Goal: Task Accomplishment & Management: Manage account settings

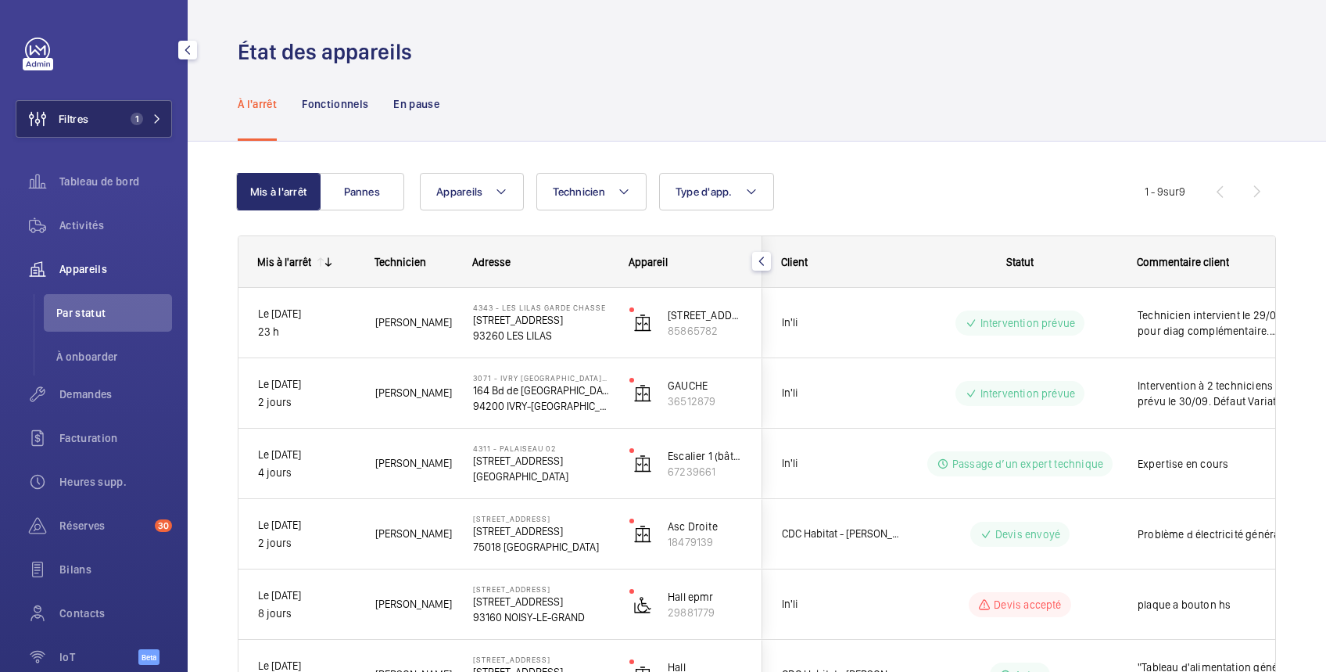
click at [77, 123] on span "Filtres" at bounding box center [74, 119] width 30 height 16
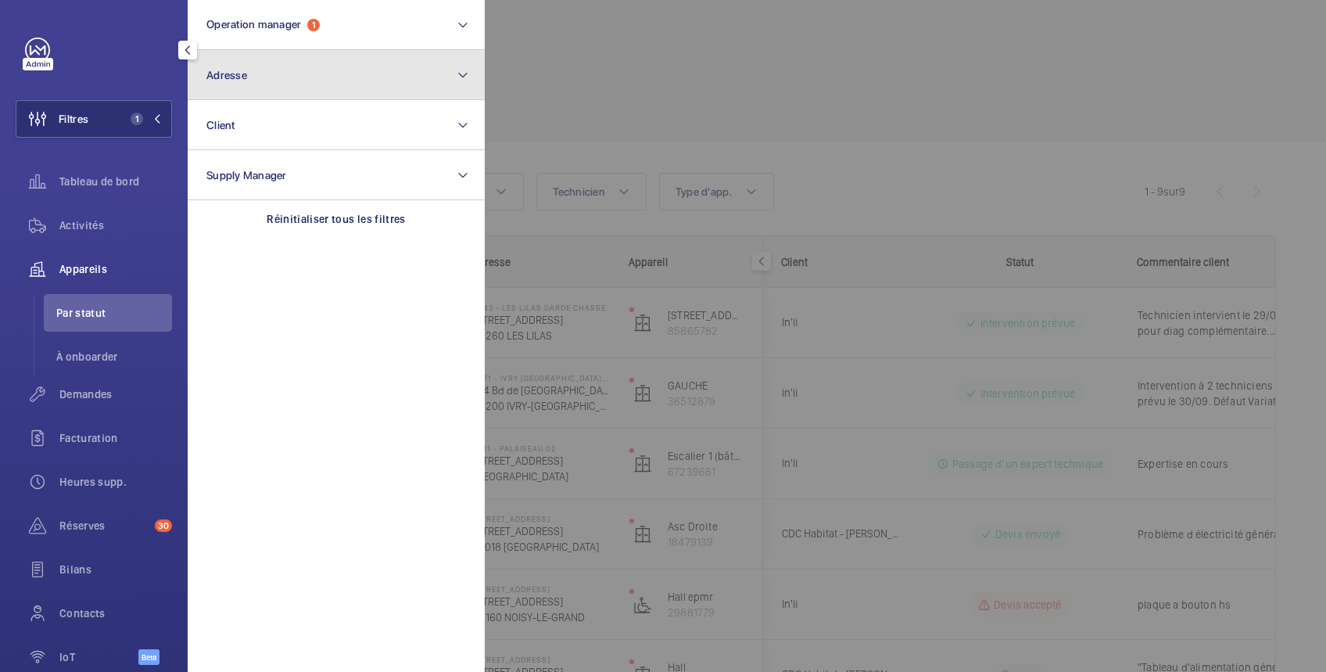
click at [264, 78] on button "Adresse" at bounding box center [336, 75] width 297 height 50
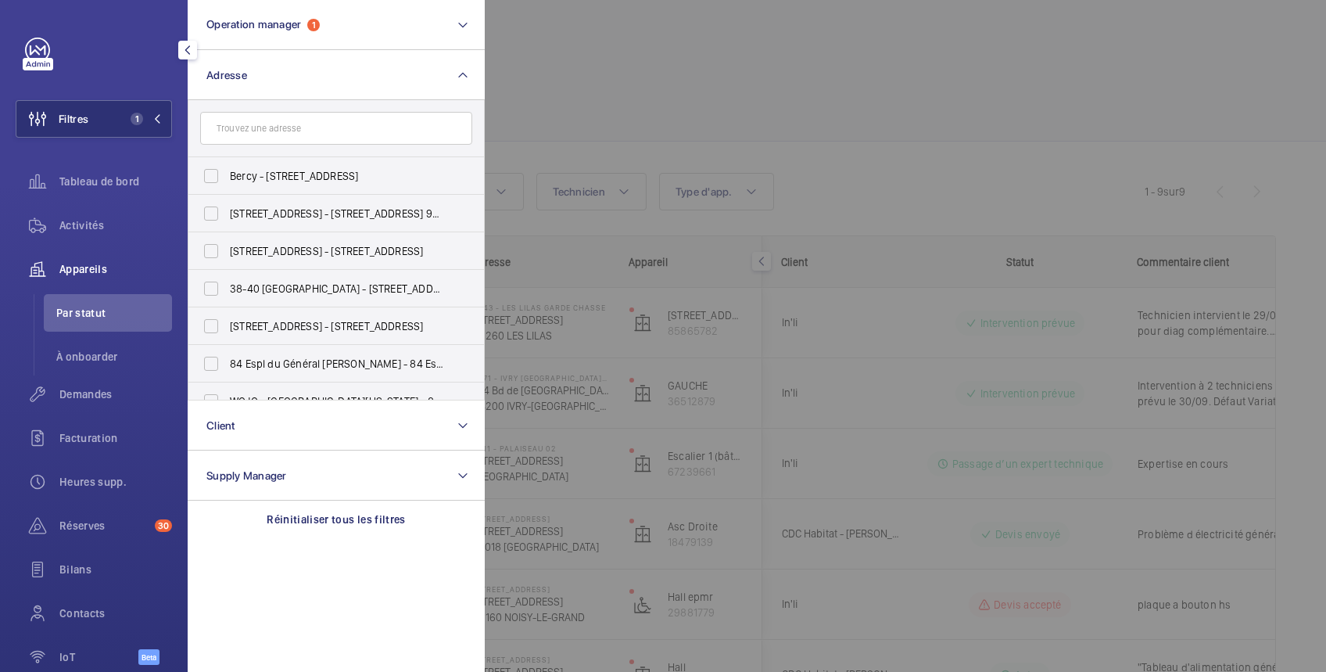
click at [267, 132] on input "text" at bounding box center [336, 128] width 272 height 33
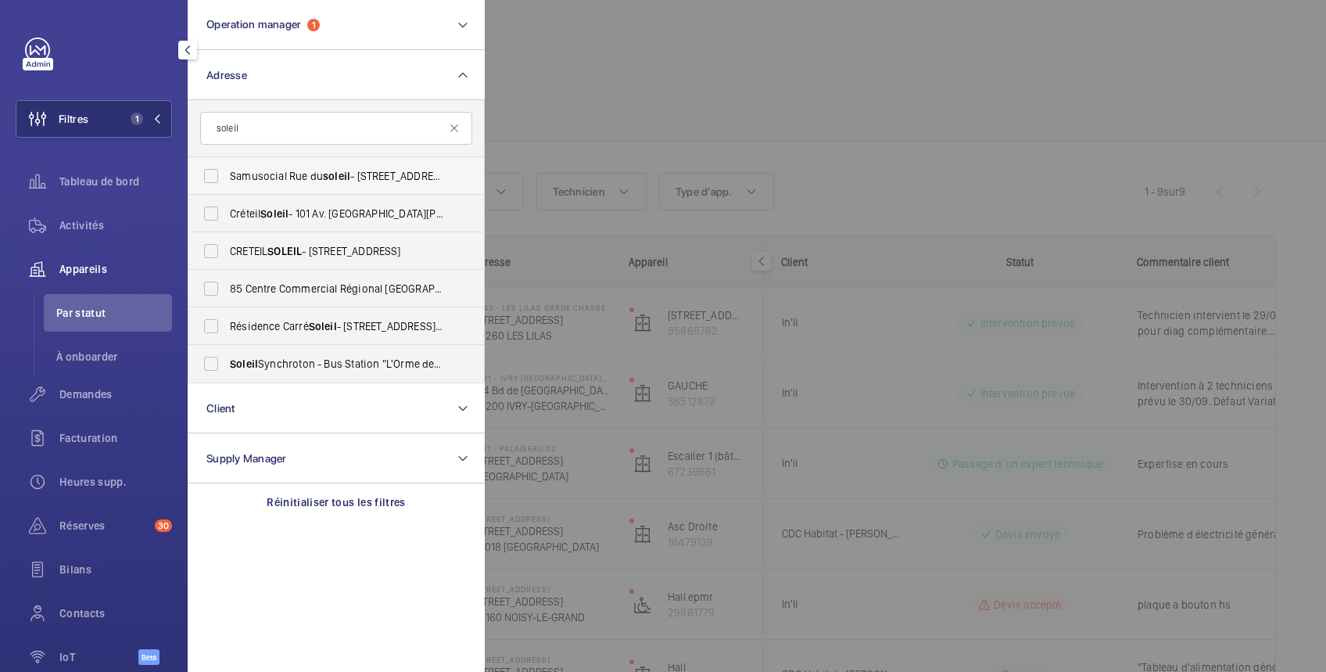
type input "soleil"
click at [256, 175] on span "Samusocial Rue du soleil - 23 Rue du Soleil , PARIS 75020" at bounding box center [337, 176] width 215 height 16
click at [227, 175] on input "Samusocial Rue du soleil - 23 Rue du Soleil , PARIS 75020" at bounding box center [210, 175] width 31 height 31
checkbox input "true"
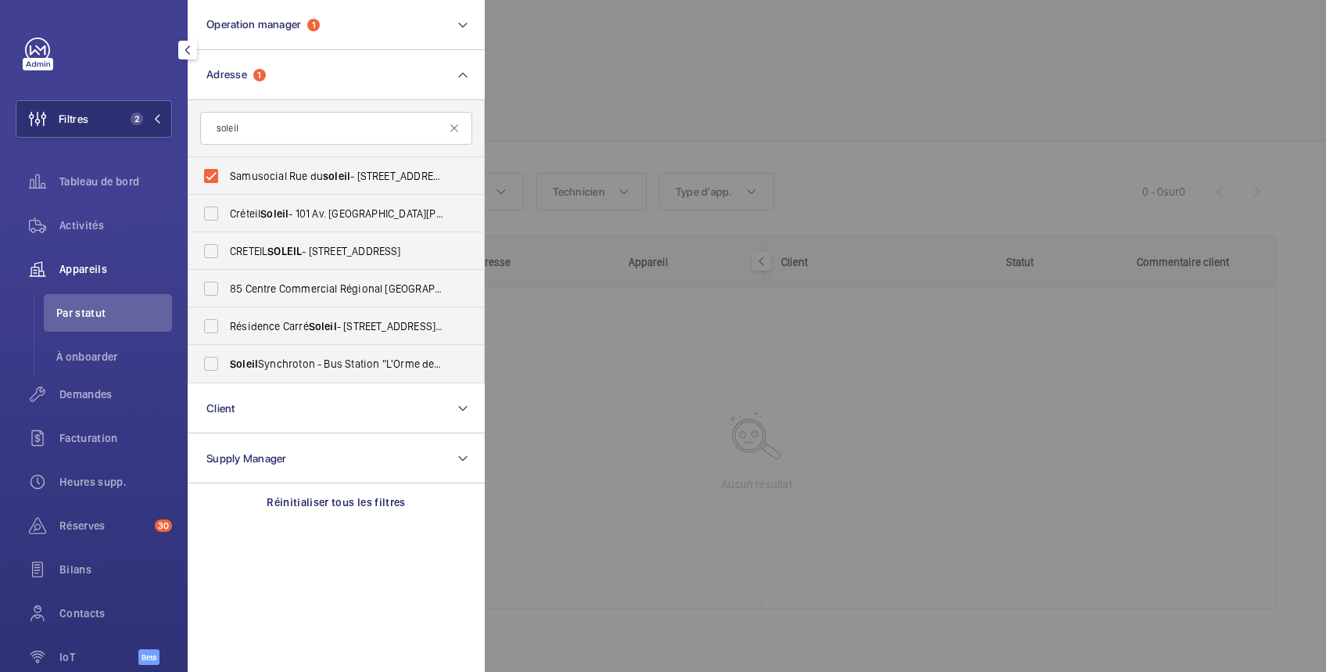
click at [610, 78] on div at bounding box center [1148, 336] width 1326 height 672
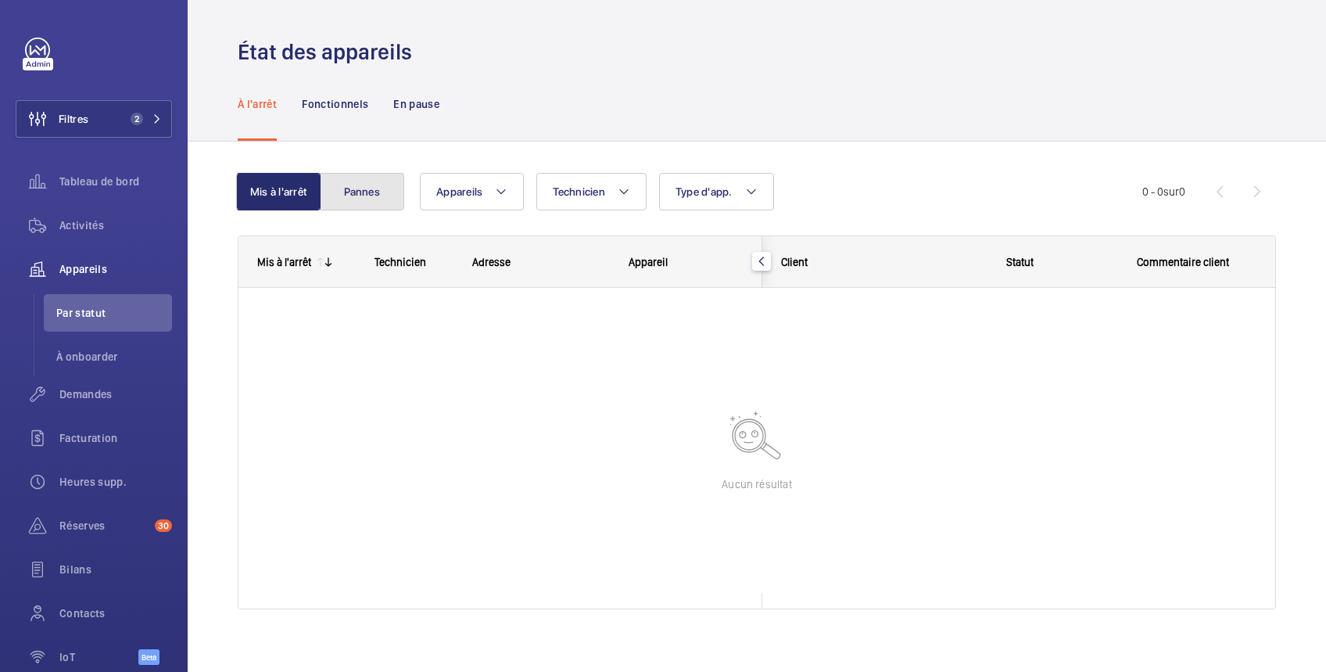
click at [365, 193] on button "Pannes" at bounding box center [362, 192] width 84 height 38
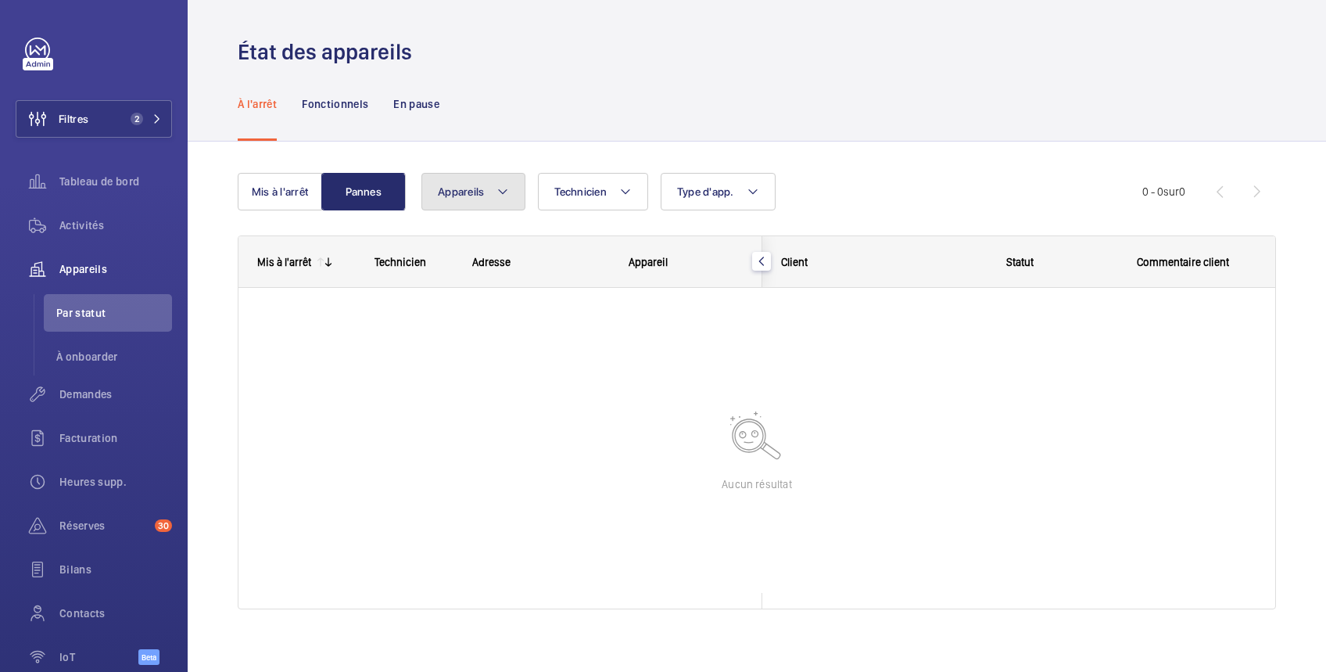
click at [453, 200] on button "Appareils" at bounding box center [473, 192] width 104 height 38
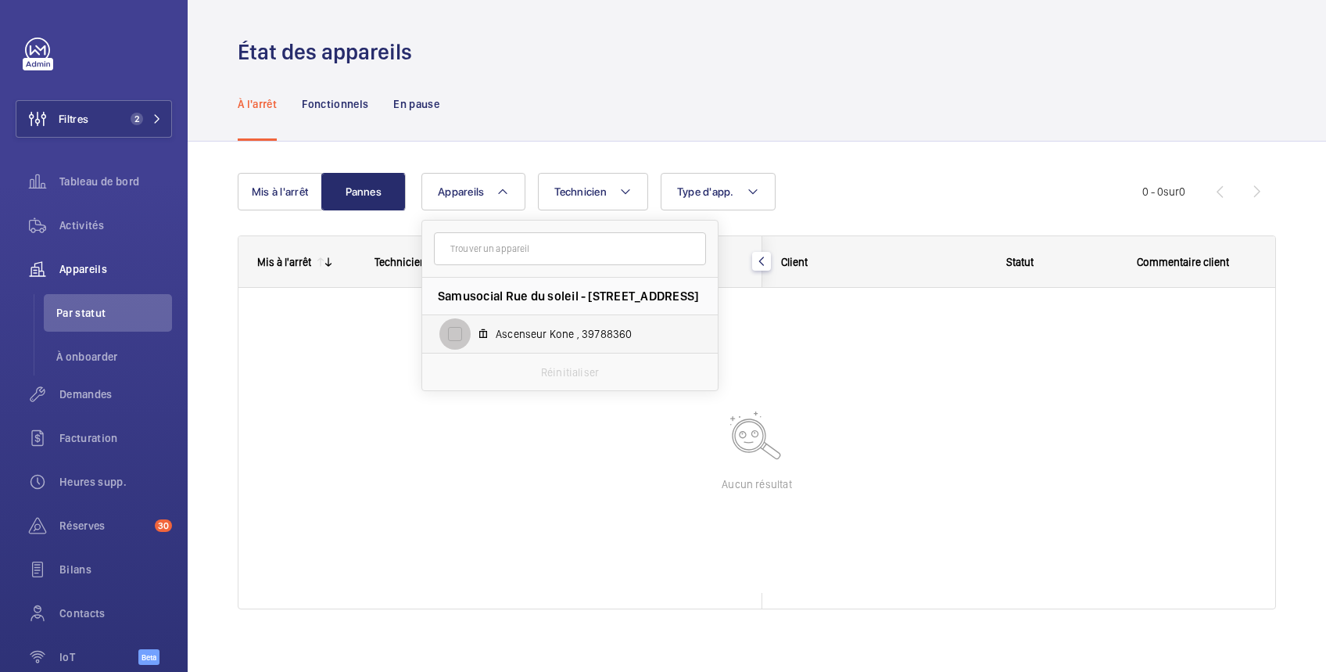
click at [460, 340] on input "Ascenseur Kone , 39788360" at bounding box center [454, 333] width 31 height 31
checkbox input "true"
click at [93, 228] on span "Activités" at bounding box center [115, 225] width 113 height 16
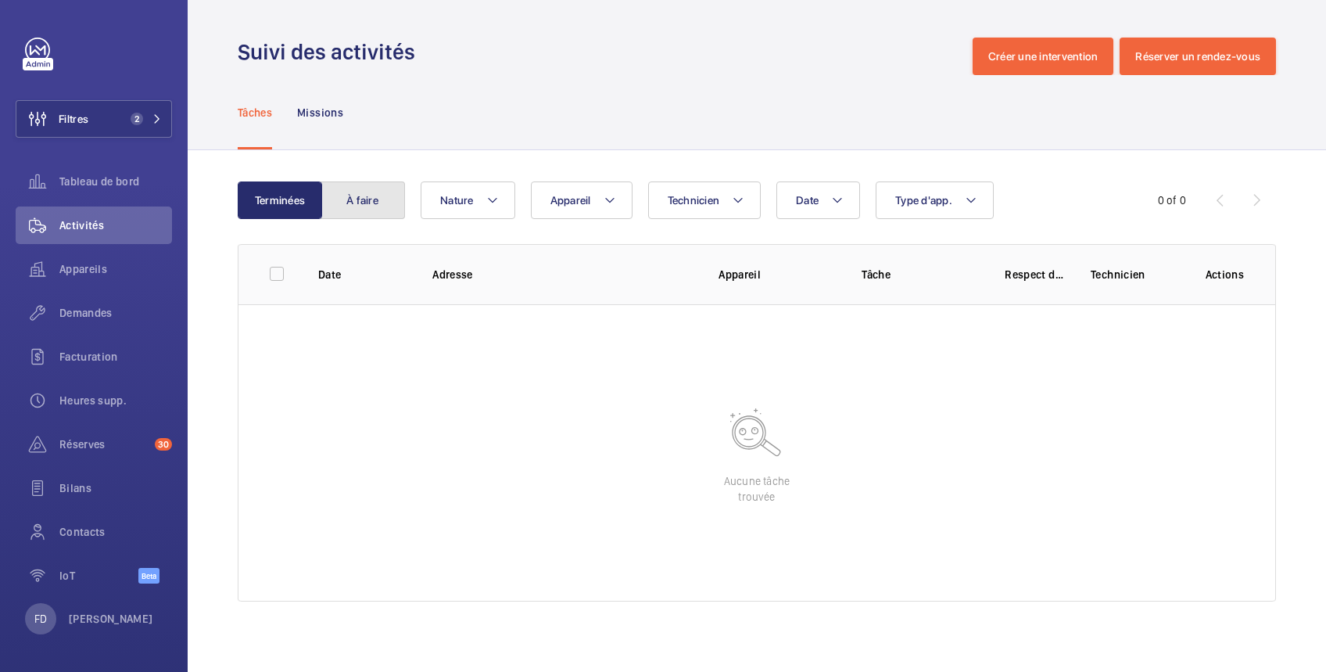
click at [358, 204] on button "À faire" at bounding box center [363, 200] width 84 height 38
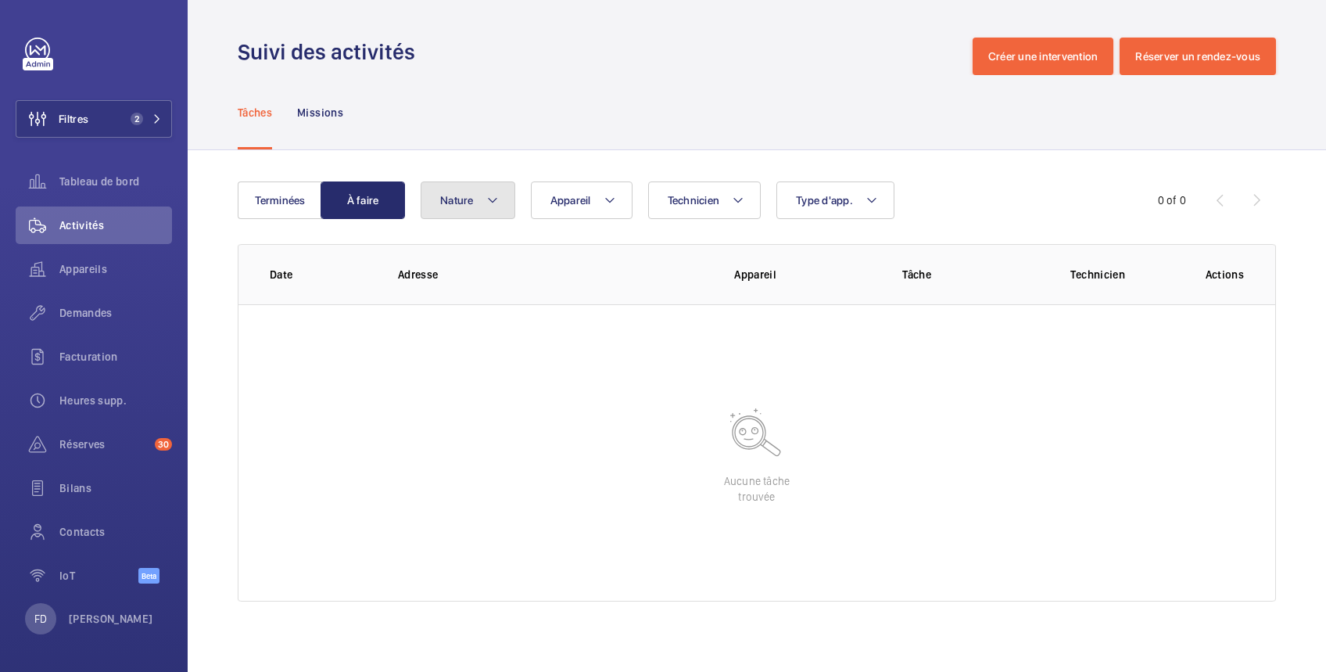
click at [465, 200] on span "Nature" at bounding box center [457, 200] width 34 height 13
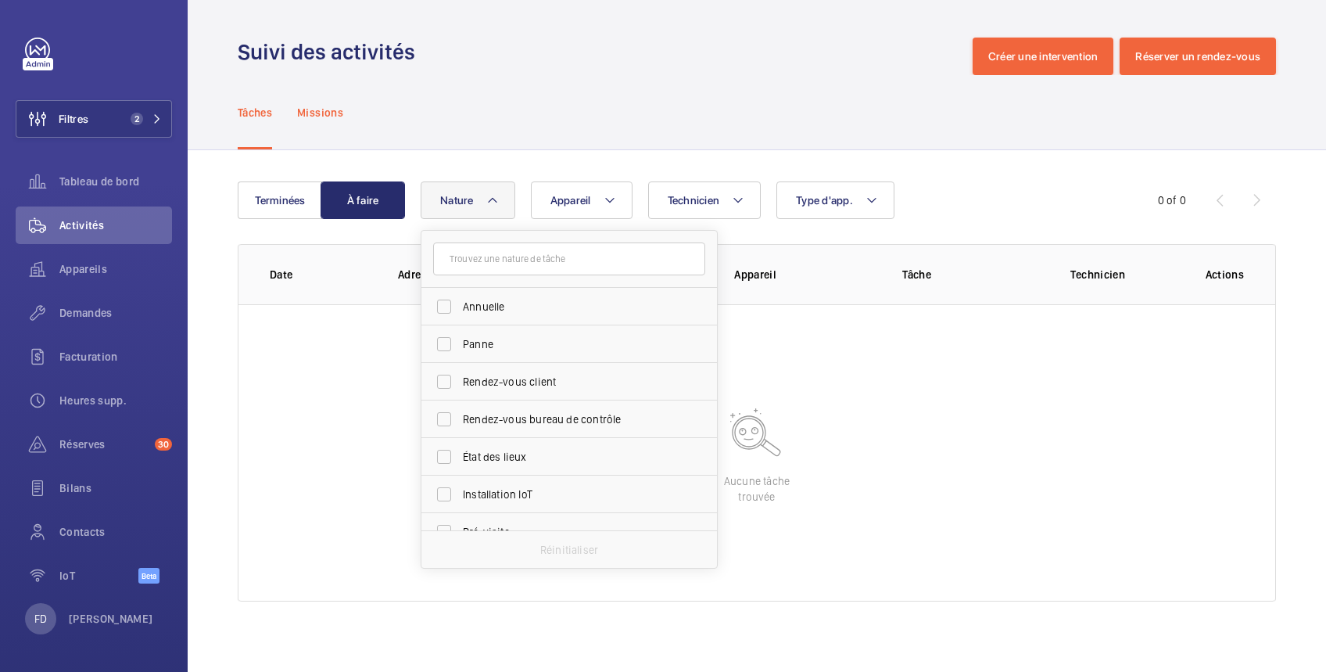
click at [326, 112] on p "Missions" at bounding box center [320, 113] width 46 height 16
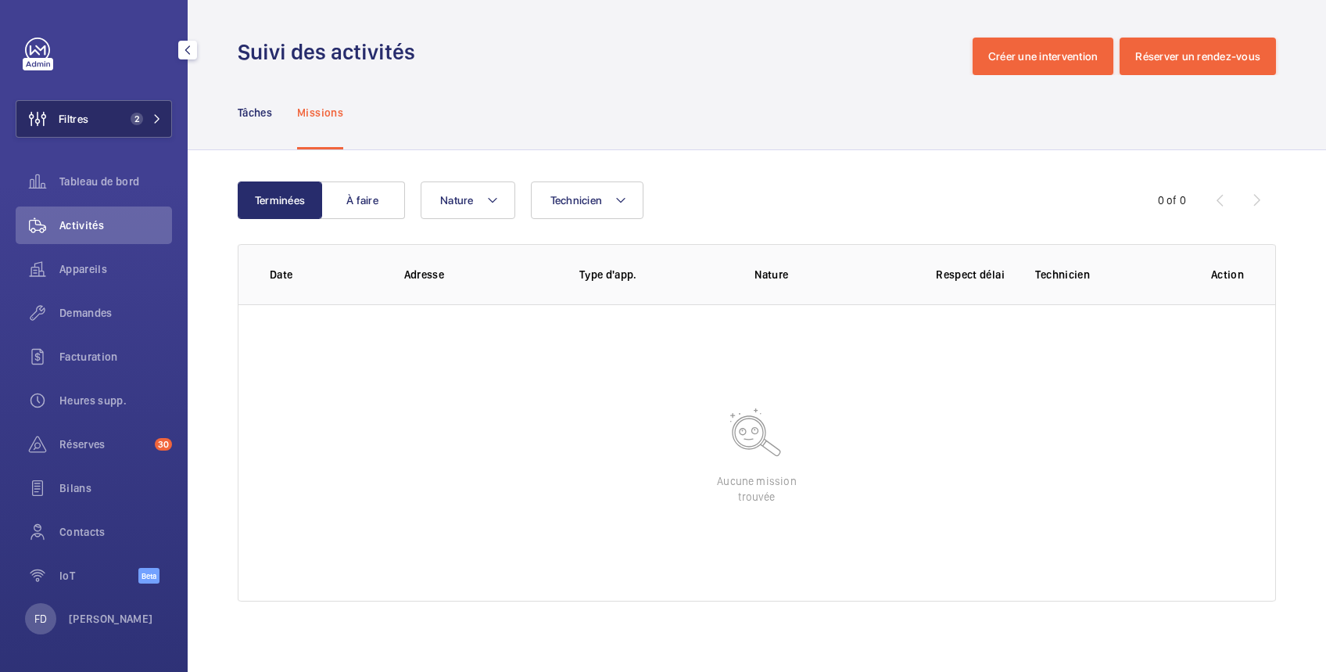
click at [92, 124] on button "Filtres 2" at bounding box center [94, 119] width 156 height 38
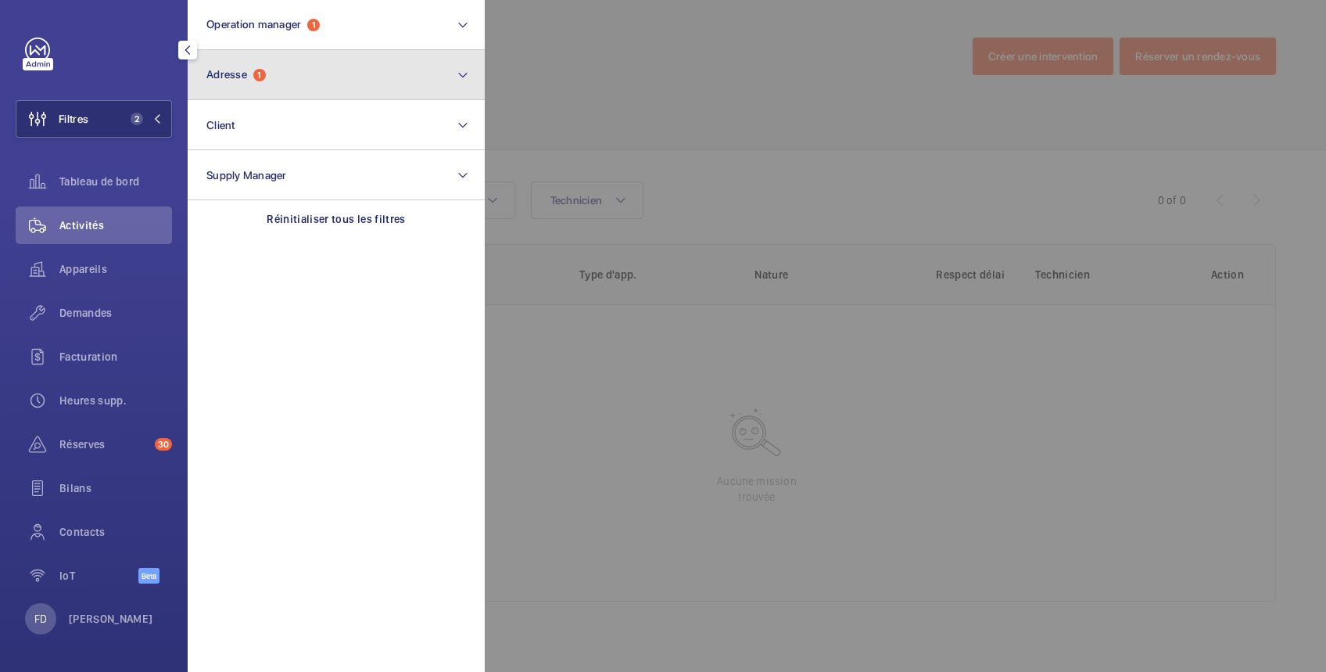
click at [343, 79] on button "Adresse 1" at bounding box center [336, 75] width 297 height 50
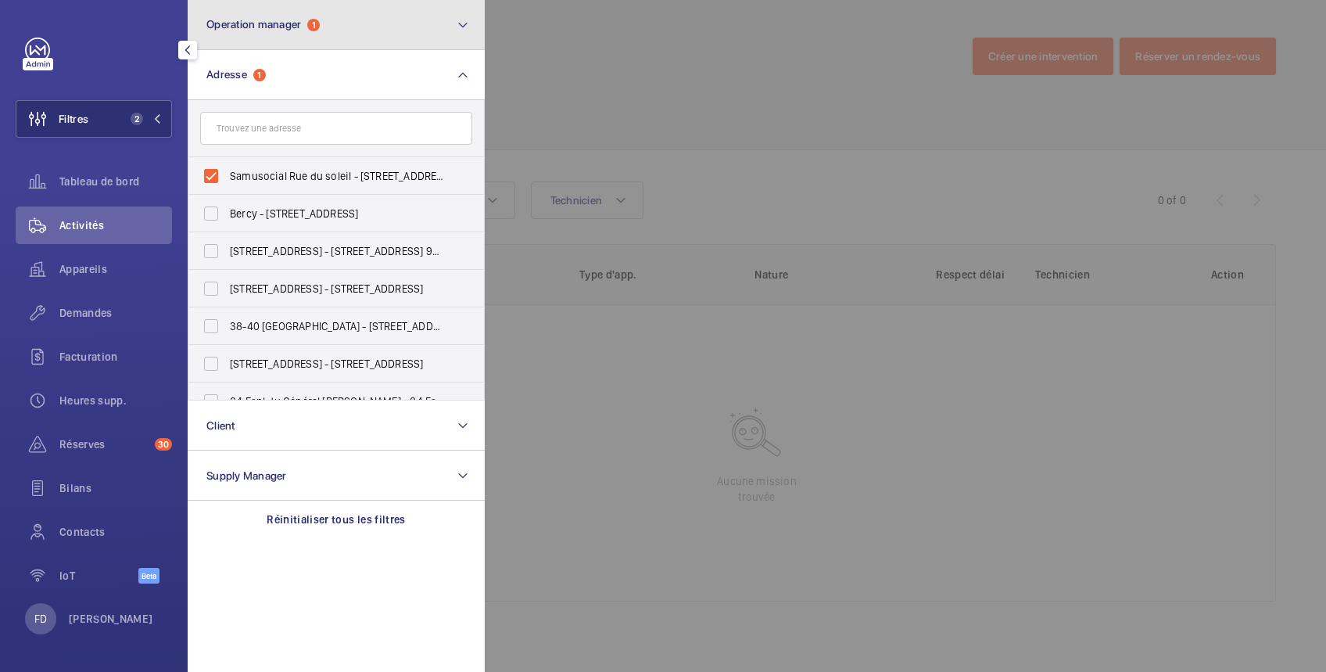
click at [369, 19] on button "Operation manager 1" at bounding box center [336, 25] width 297 height 50
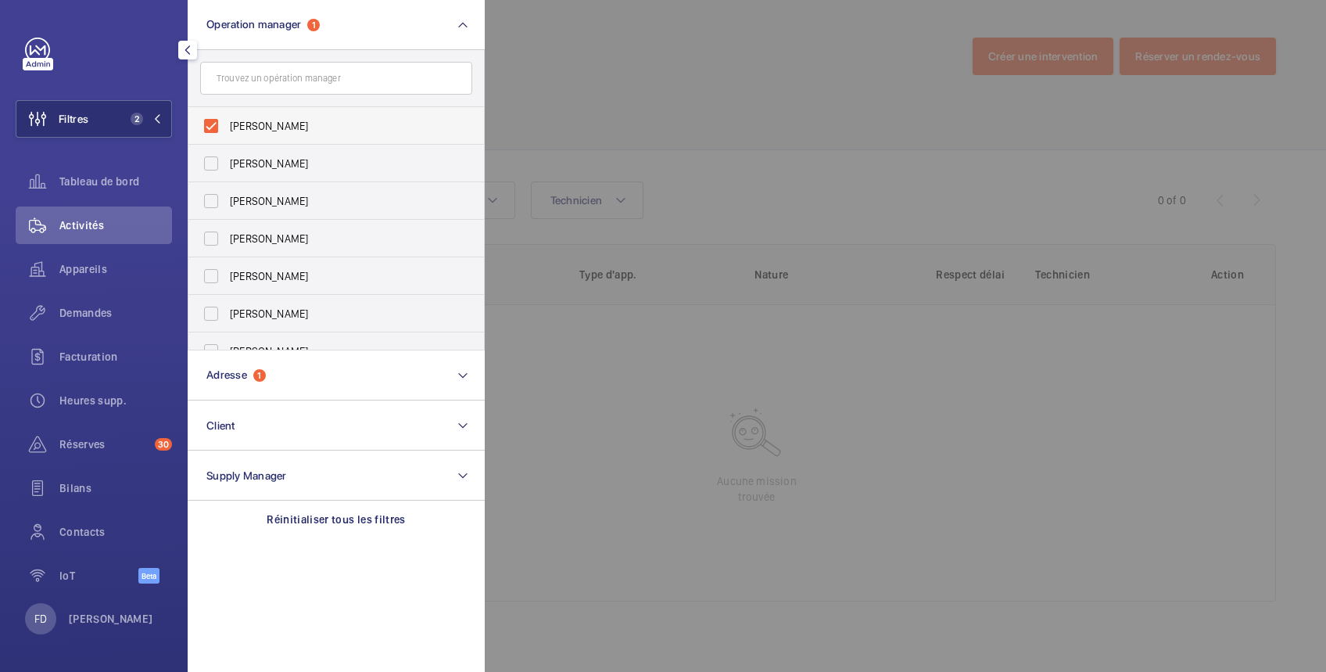
click at [278, 129] on span "[PERSON_NAME]" at bounding box center [337, 126] width 215 height 16
click at [227, 129] on input "[PERSON_NAME]" at bounding box center [210, 125] width 31 height 31
checkbox input "false"
click at [557, 81] on div at bounding box center [1148, 336] width 1326 height 672
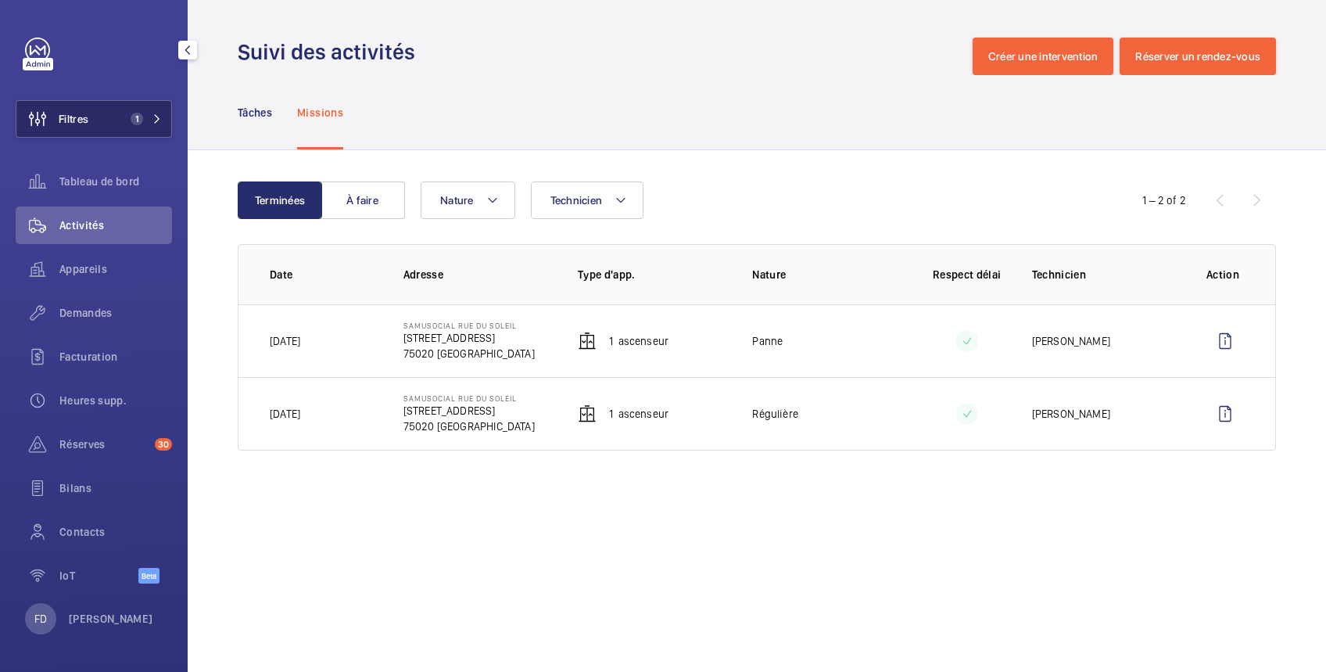
click at [88, 122] on span "Filtres" at bounding box center [74, 119] width 30 height 16
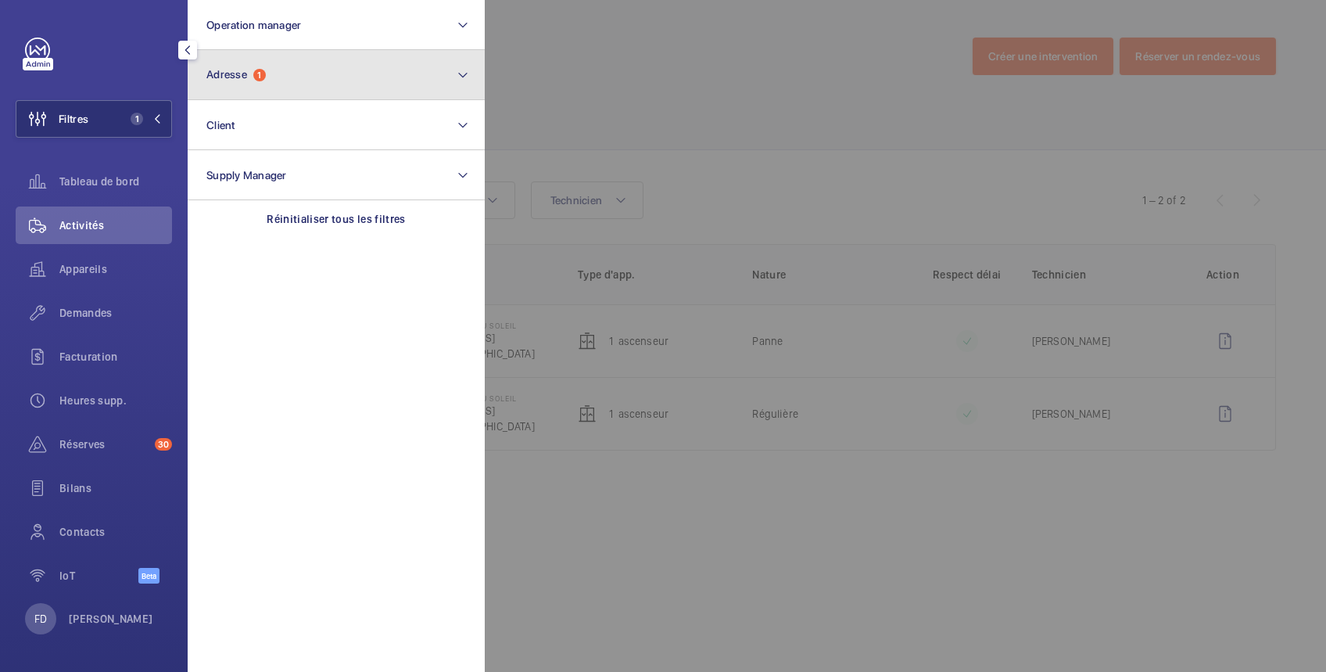
click at [281, 63] on button "Adresse 1" at bounding box center [336, 75] width 297 height 50
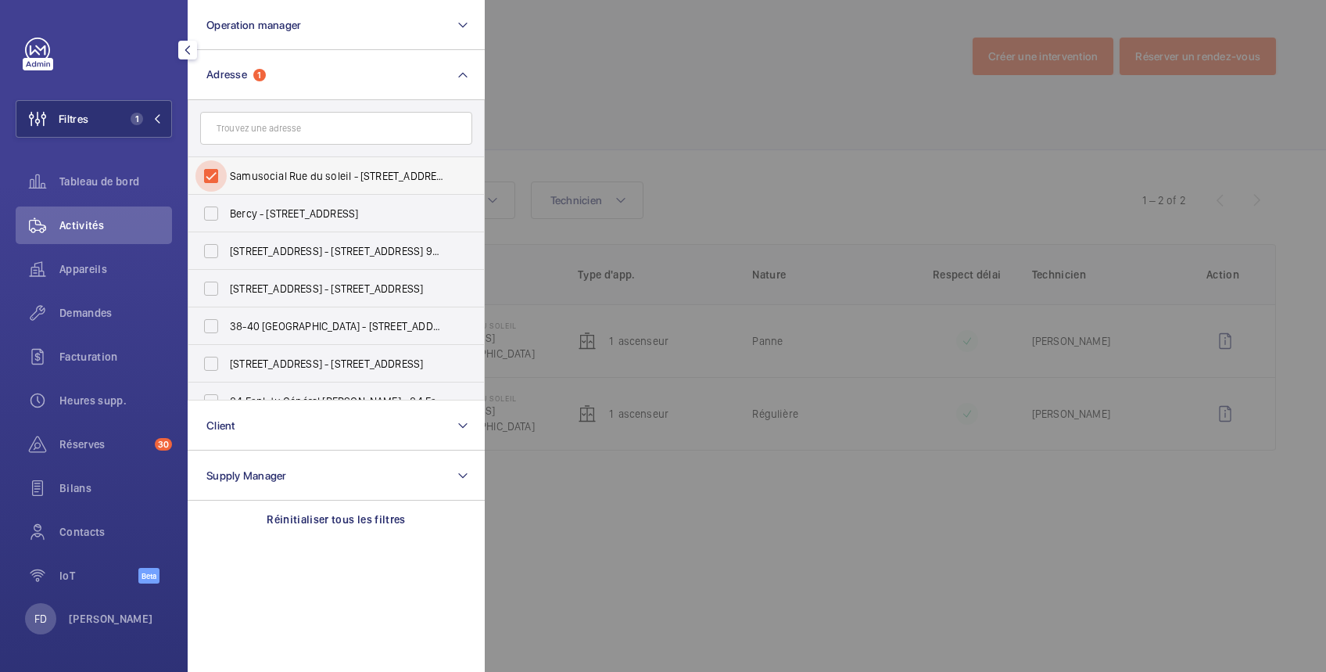
click at [217, 179] on input "Samusocial Rue du soleil - 23 Rue du Soleil, PARIS 75020" at bounding box center [210, 175] width 31 height 31
checkbox input "false"
click at [246, 128] on input "text" at bounding box center [336, 128] width 272 height 33
paste input "5 PASSAGE THIERE 75011 PARIS"
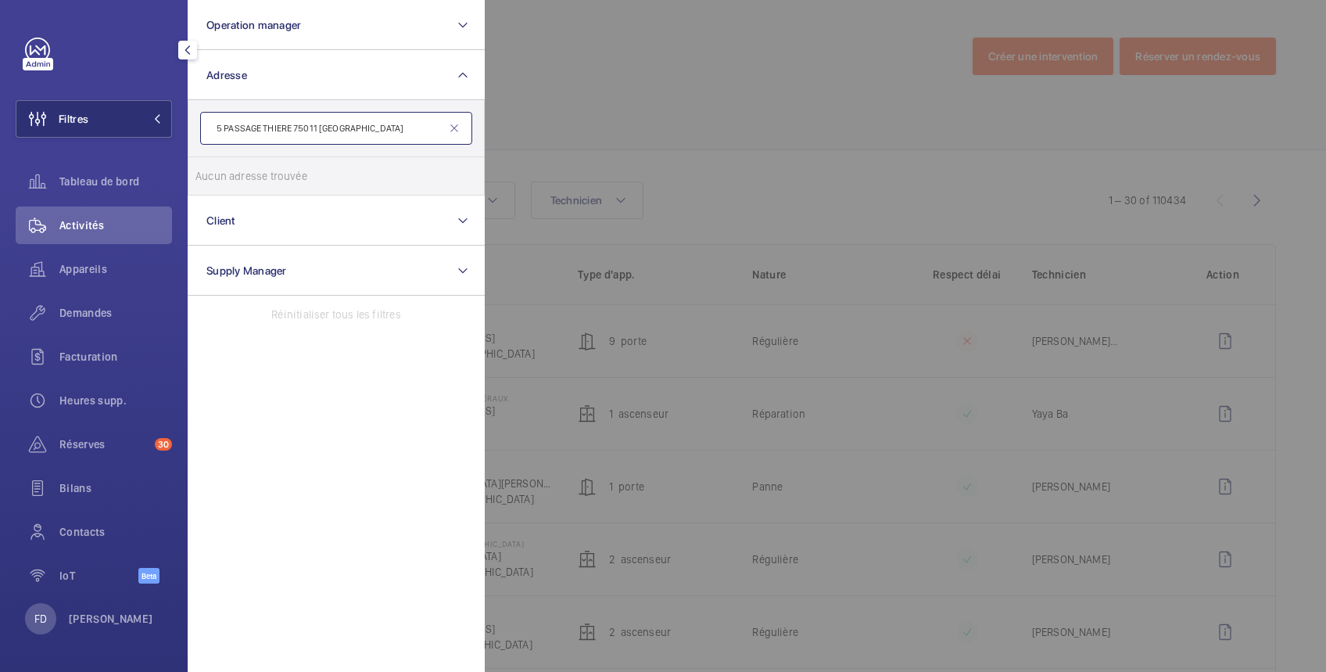
click at [219, 130] on input "5 PASSAGE THIERE 75011 PARIS" at bounding box center [336, 128] width 272 height 33
click at [216, 127] on input "5 PASSAGE THIERE 75011 PARIS" at bounding box center [336, 128] width 272 height 33
drag, startPoint x: 297, startPoint y: 127, endPoint x: 375, endPoint y: 138, distance: 78.9
click at [375, 138] on input "15 PASSAGE THIERE 75011 PARIS" at bounding box center [336, 128] width 272 height 33
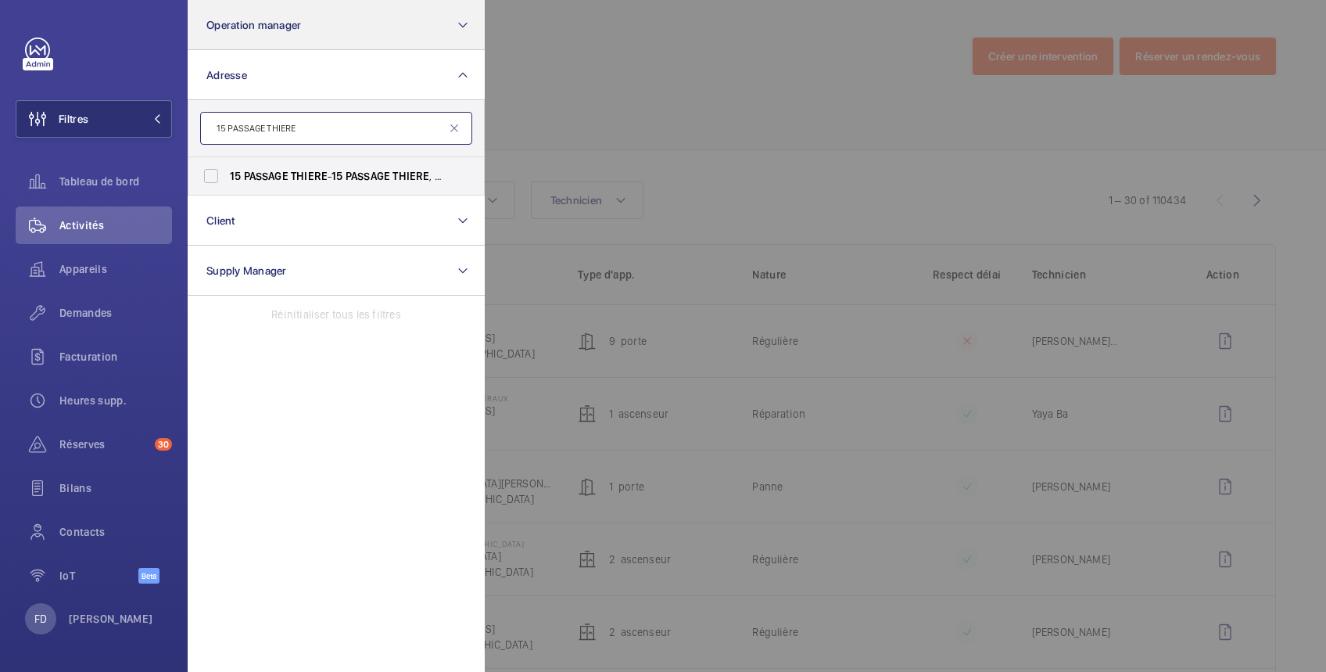
type input "15 PASSAGE THIERE"
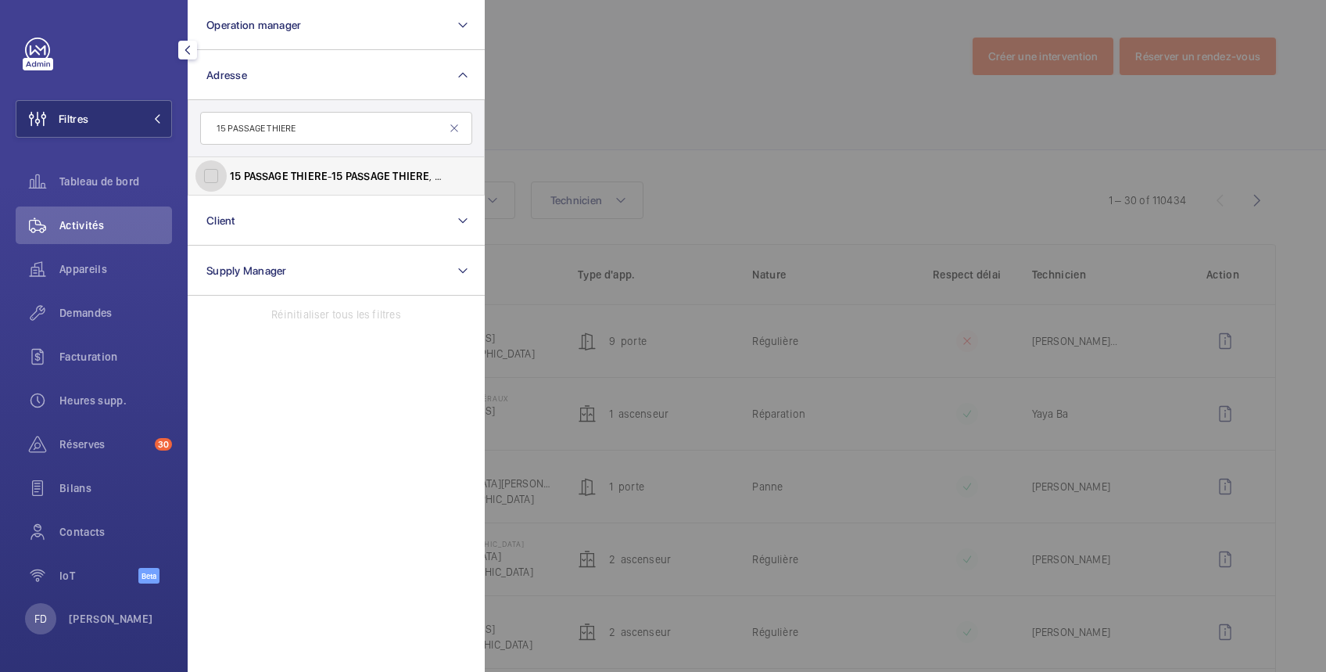
click at [209, 180] on input "15 PASSAGE THIERE - 15 PASSAGE THIERE , PARIS 75011" at bounding box center [210, 175] width 31 height 31
checkbox input "true"
click at [627, 63] on div at bounding box center [1148, 336] width 1326 height 672
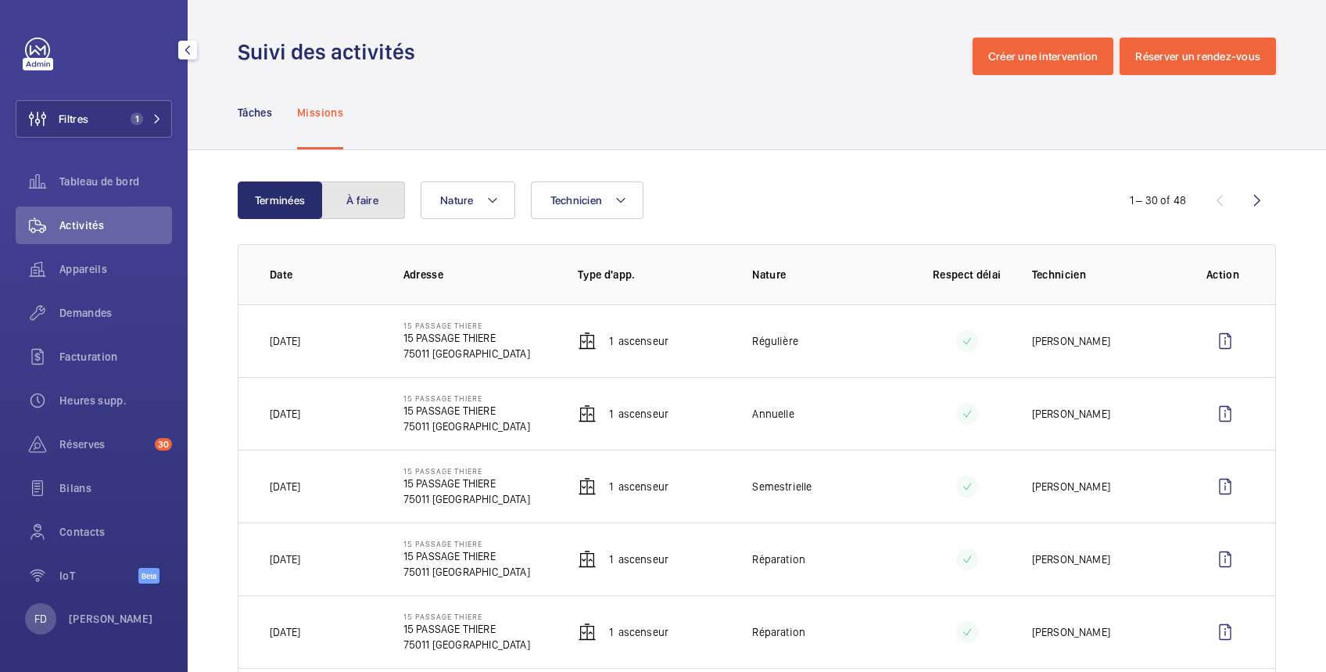
click at [351, 205] on button "À faire" at bounding box center [363, 200] width 84 height 38
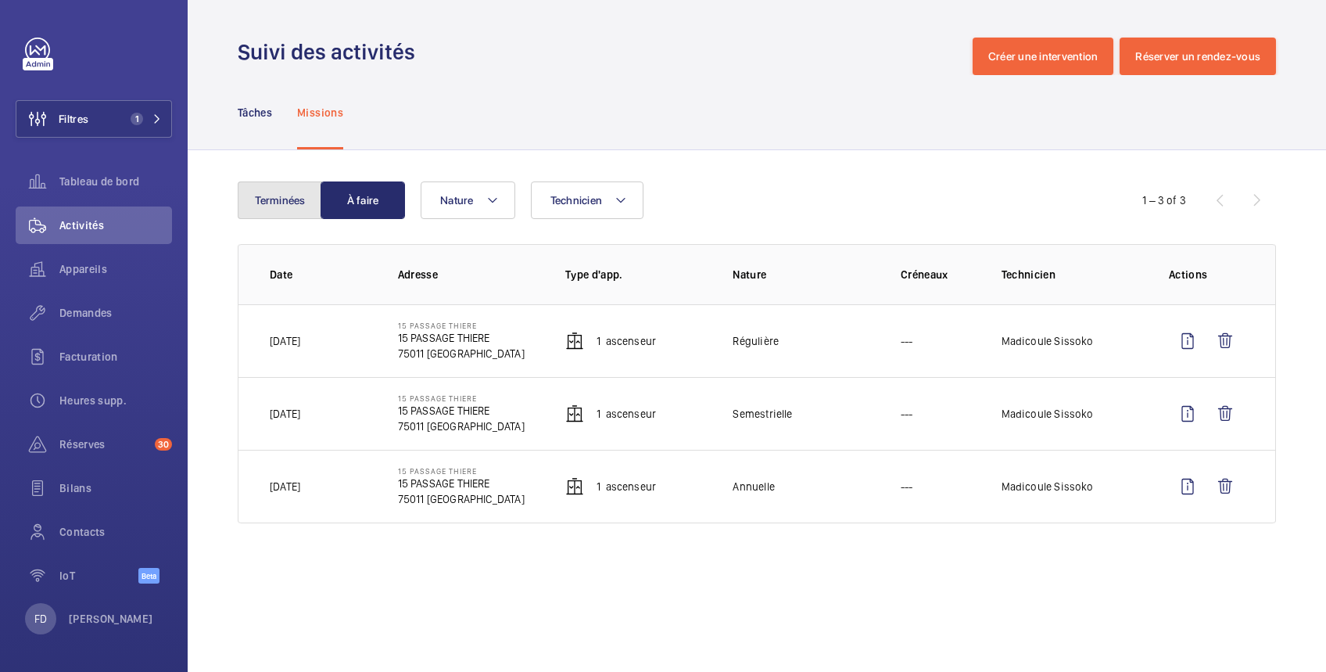
click at [283, 203] on button "Terminées" at bounding box center [280, 200] width 84 height 38
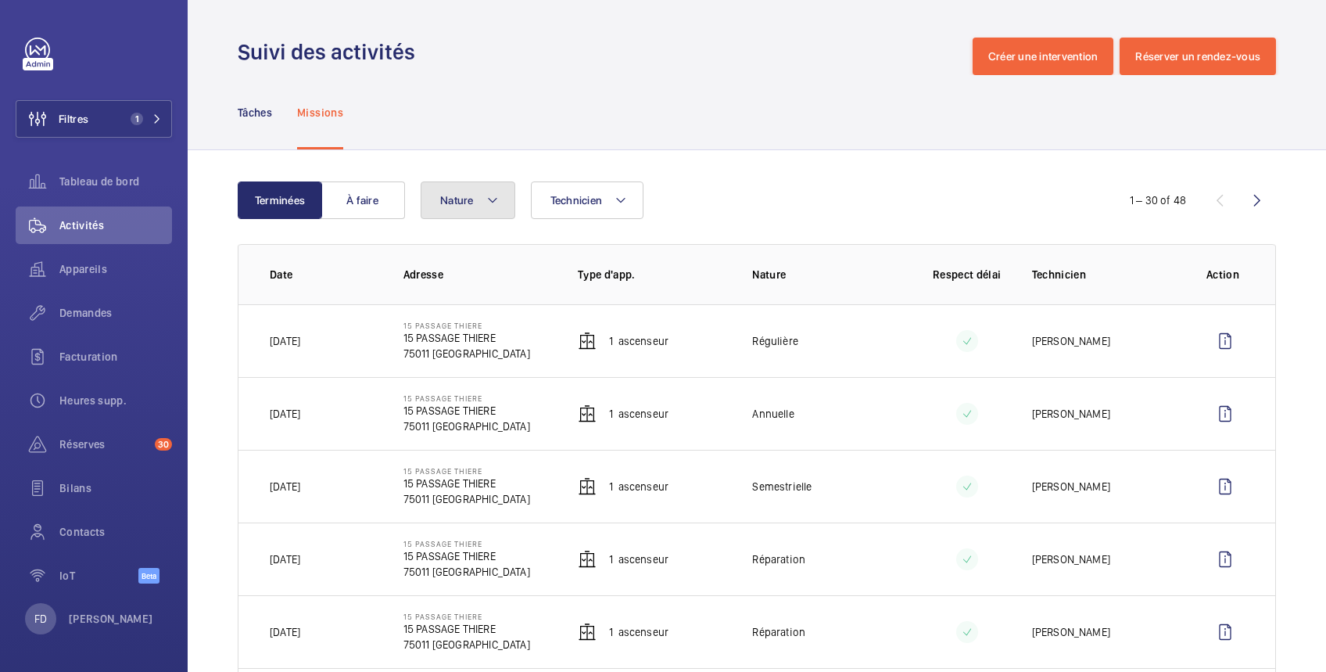
click at [490, 196] on mat-icon at bounding box center [492, 200] width 13 height 19
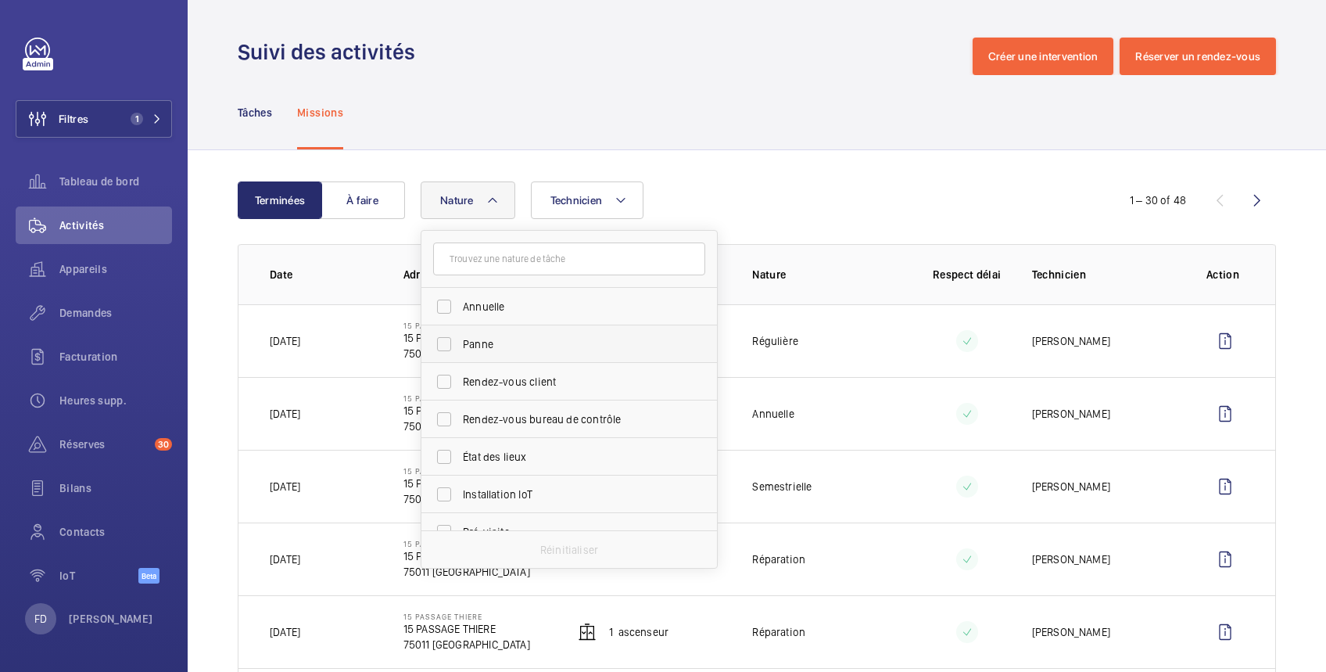
click at [504, 347] on span "Panne" at bounding box center [570, 344] width 215 height 16
click at [460, 347] on input "Panne" at bounding box center [444, 343] width 31 height 31
checkbox input "true"
click at [753, 97] on div "Tâches Missions" at bounding box center [757, 112] width 1038 height 74
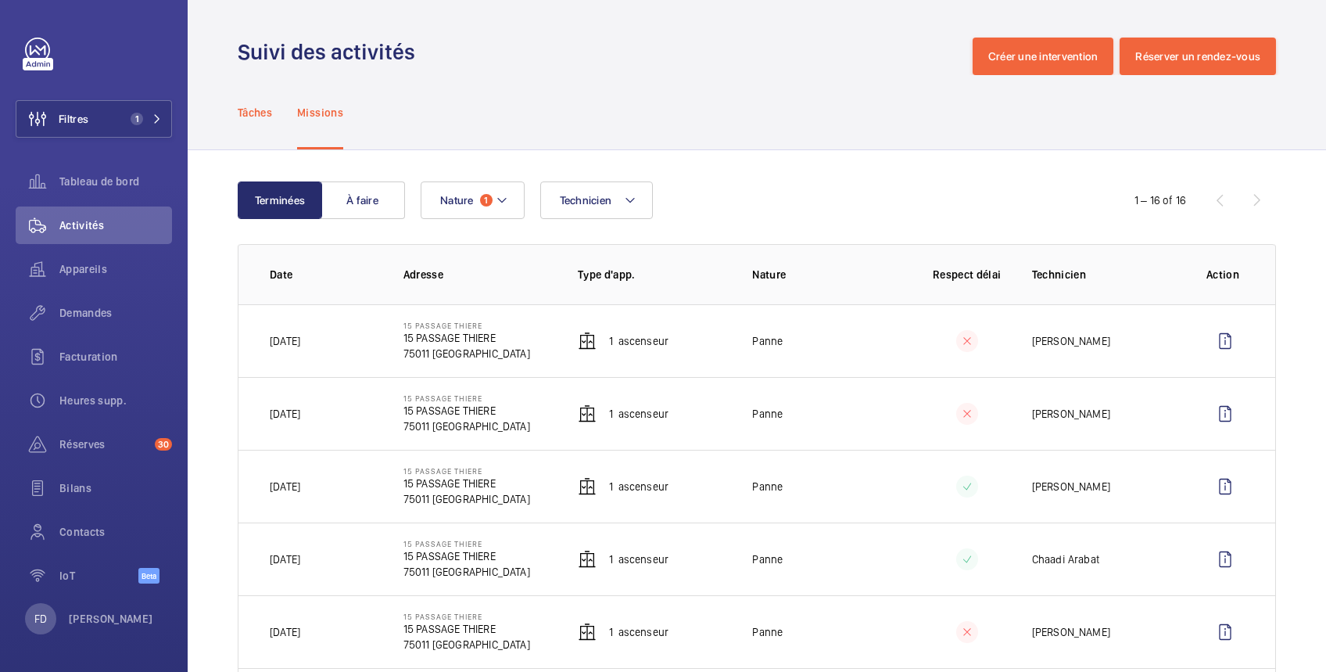
click at [254, 119] on p "Tâches" at bounding box center [255, 113] width 34 height 16
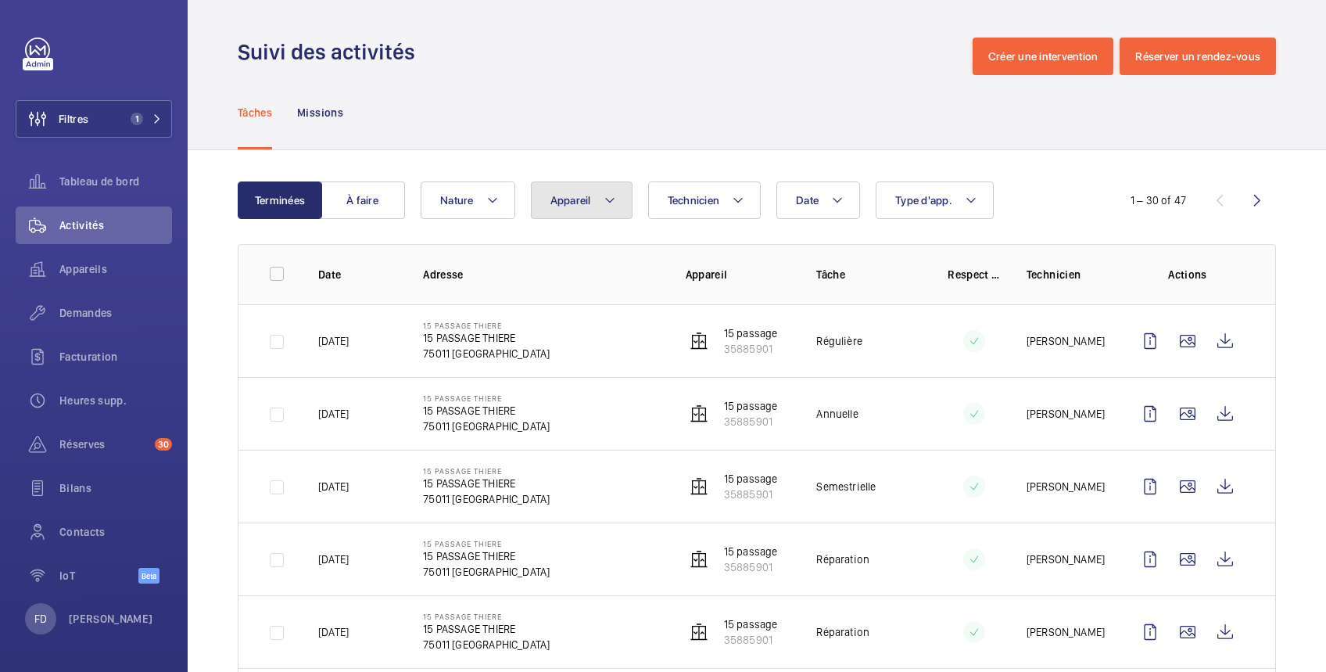
click at [565, 194] on span "Appareil" at bounding box center [571, 200] width 41 height 13
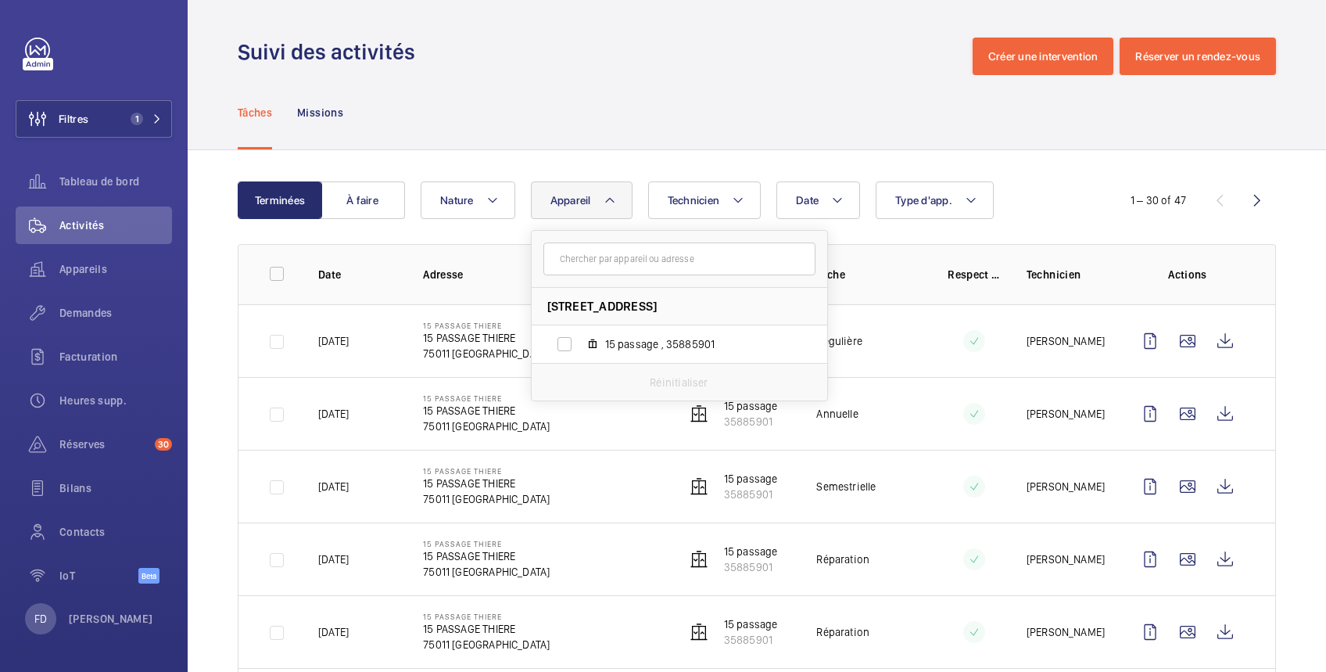
click at [556, 73] on div "Suivi des activités Créer une intervention Réserver un rendez-vous" at bounding box center [757, 57] width 1038 height 38
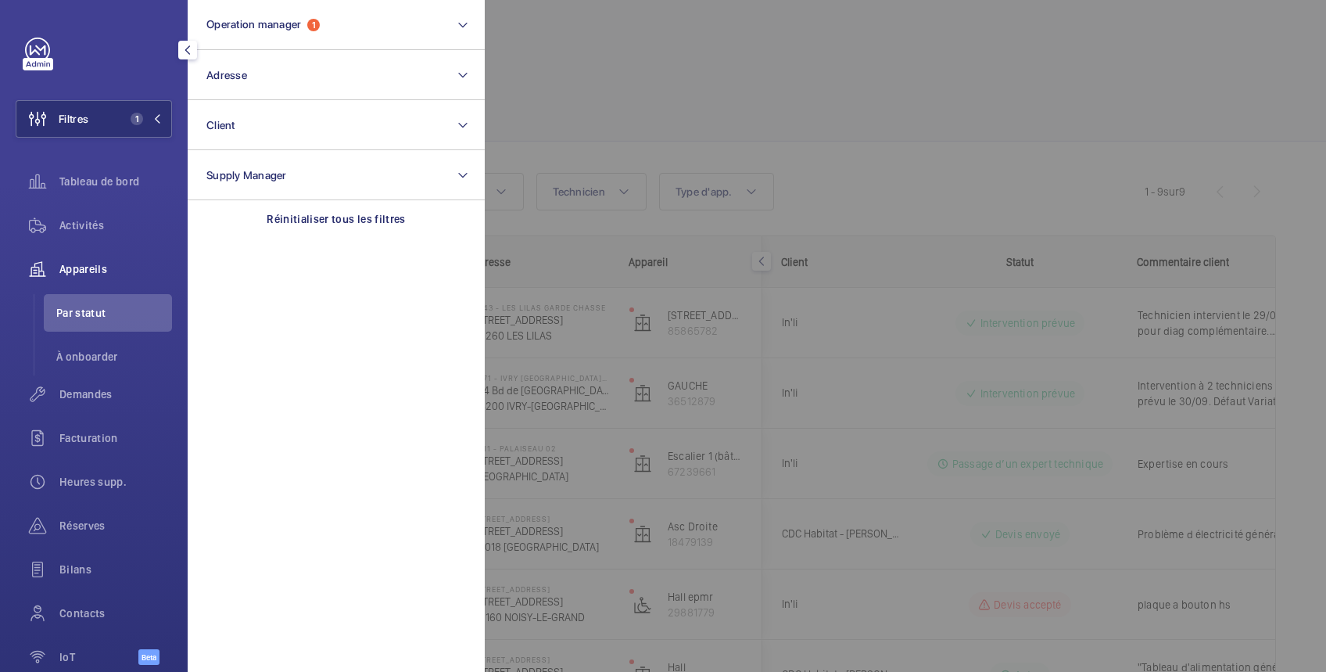
click at [107, 115] on button "Filtres 1" at bounding box center [94, 119] width 156 height 38
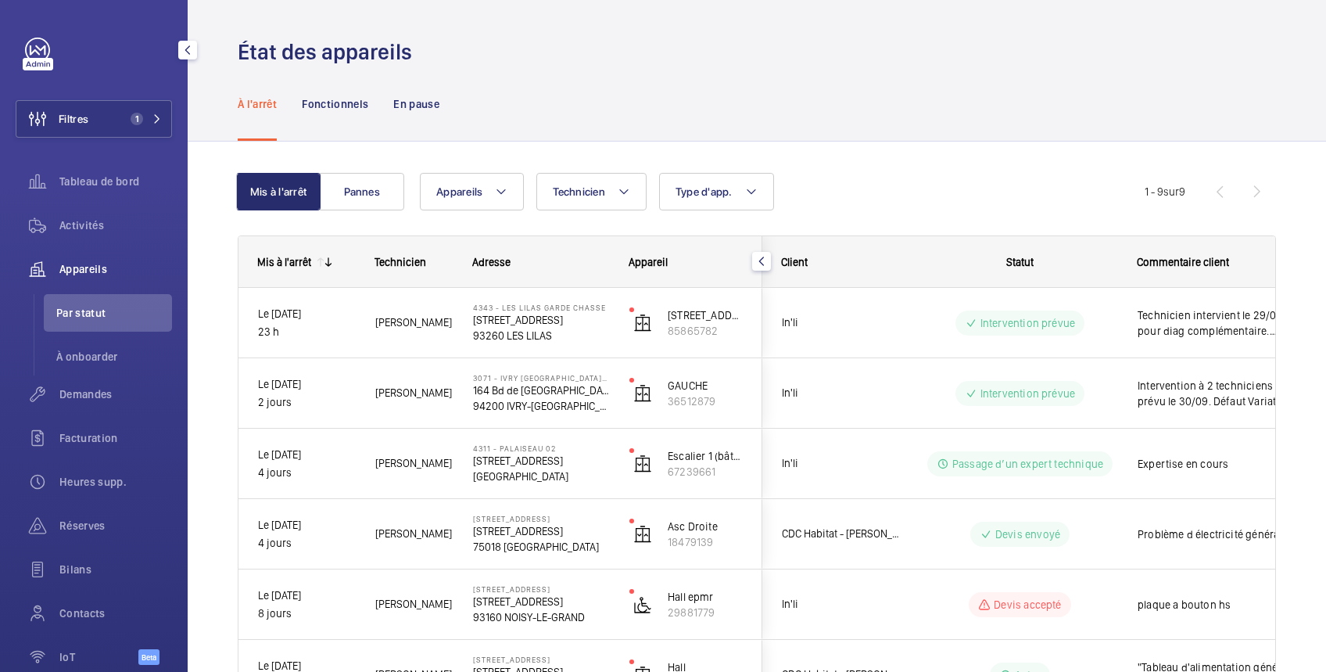
click at [100, 261] on span "Appareils" at bounding box center [115, 269] width 113 height 16
click at [95, 271] on span "Appareils" at bounding box center [115, 269] width 113 height 16
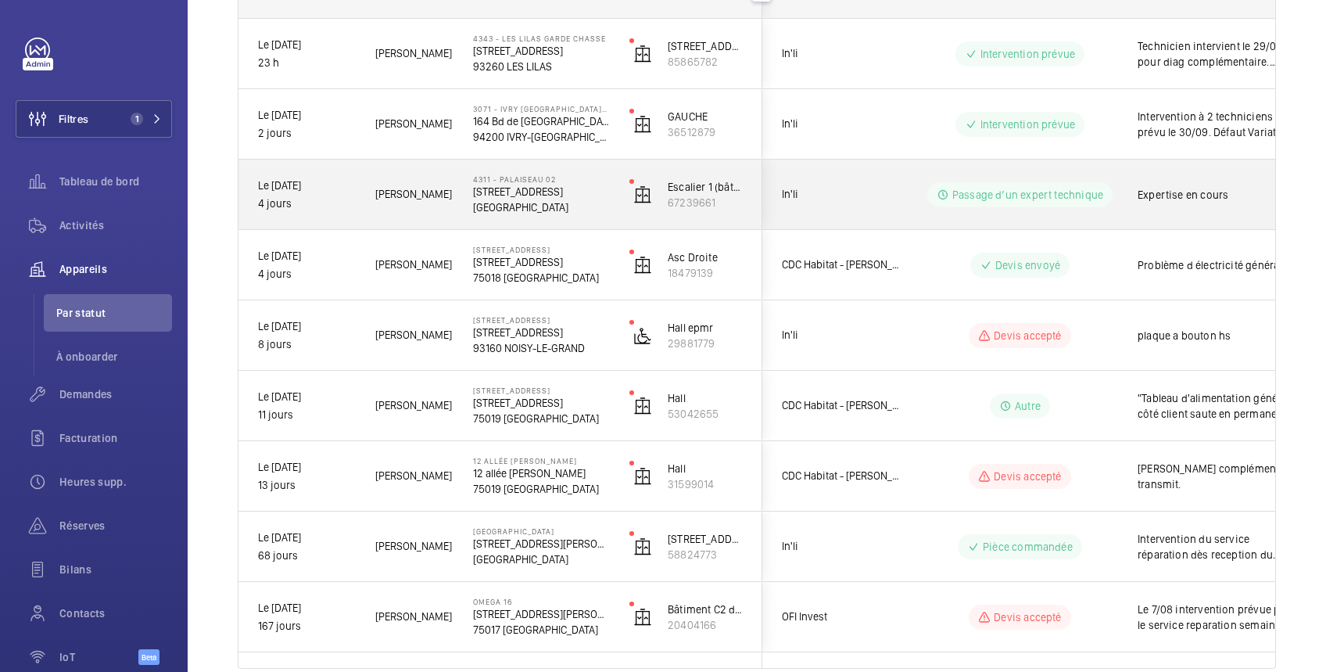
scroll to position [278, 0]
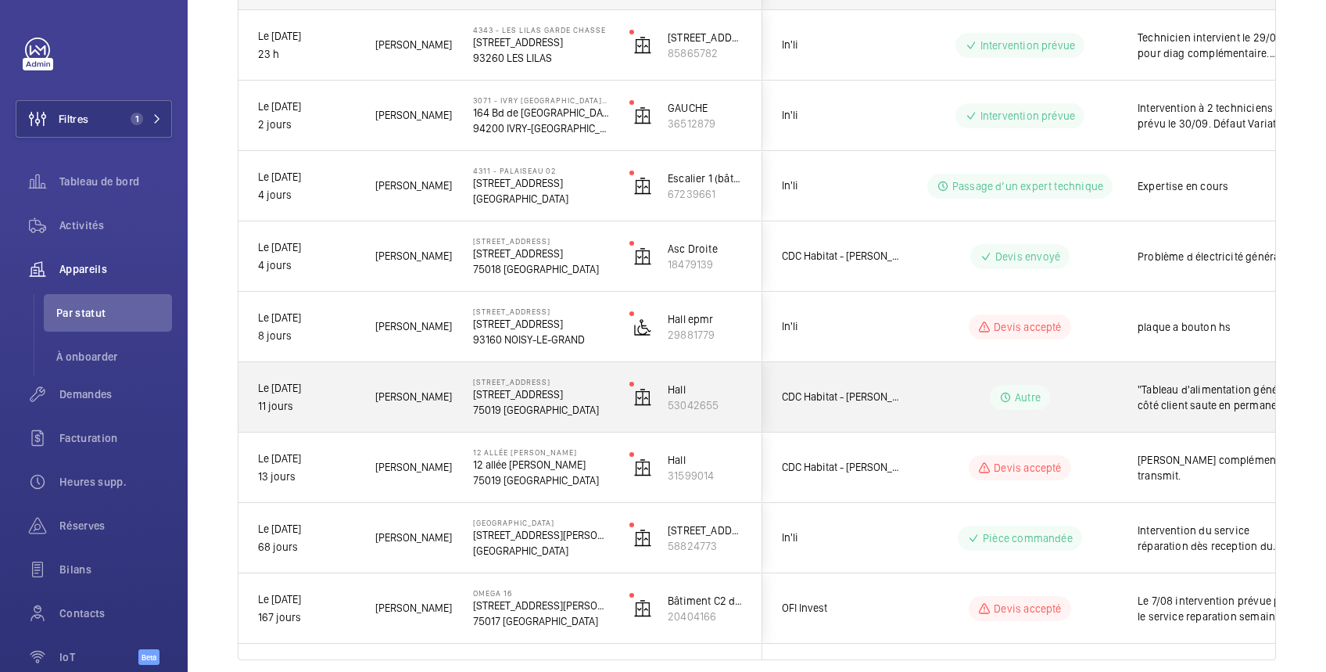
click at [1114, 385] on wm-front-pills-cell "Autre" at bounding box center [1020, 397] width 195 height 25
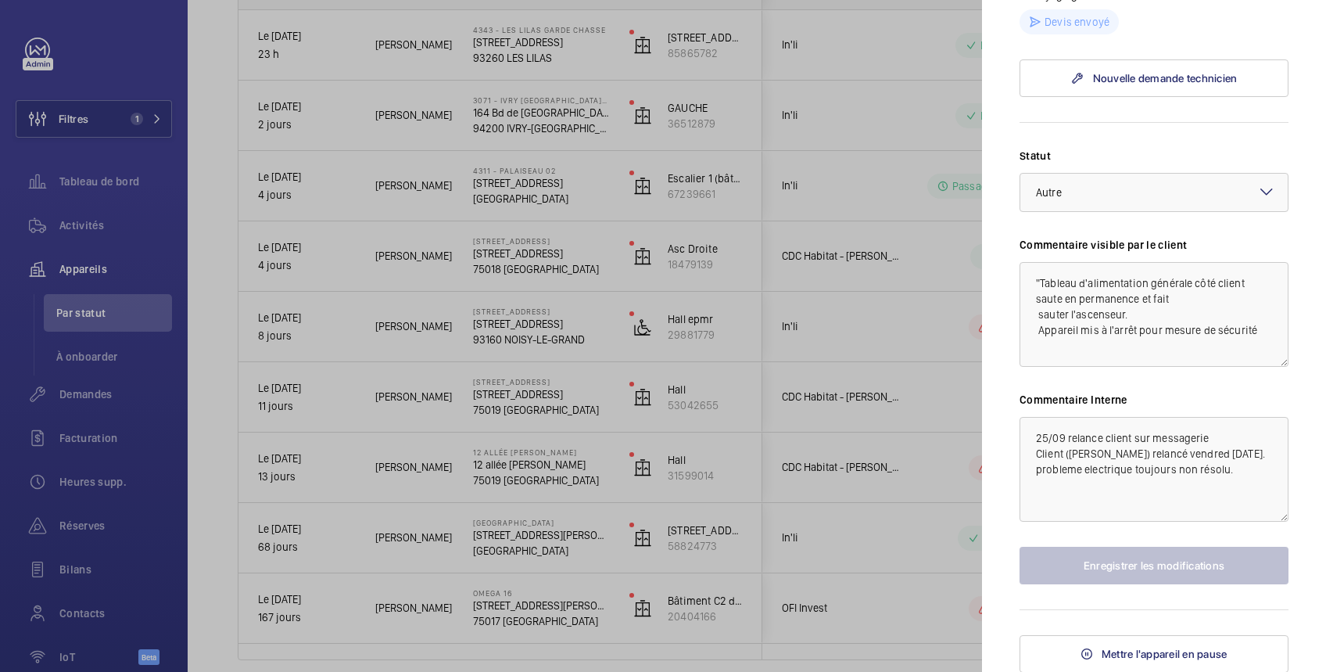
scroll to position [0, 0]
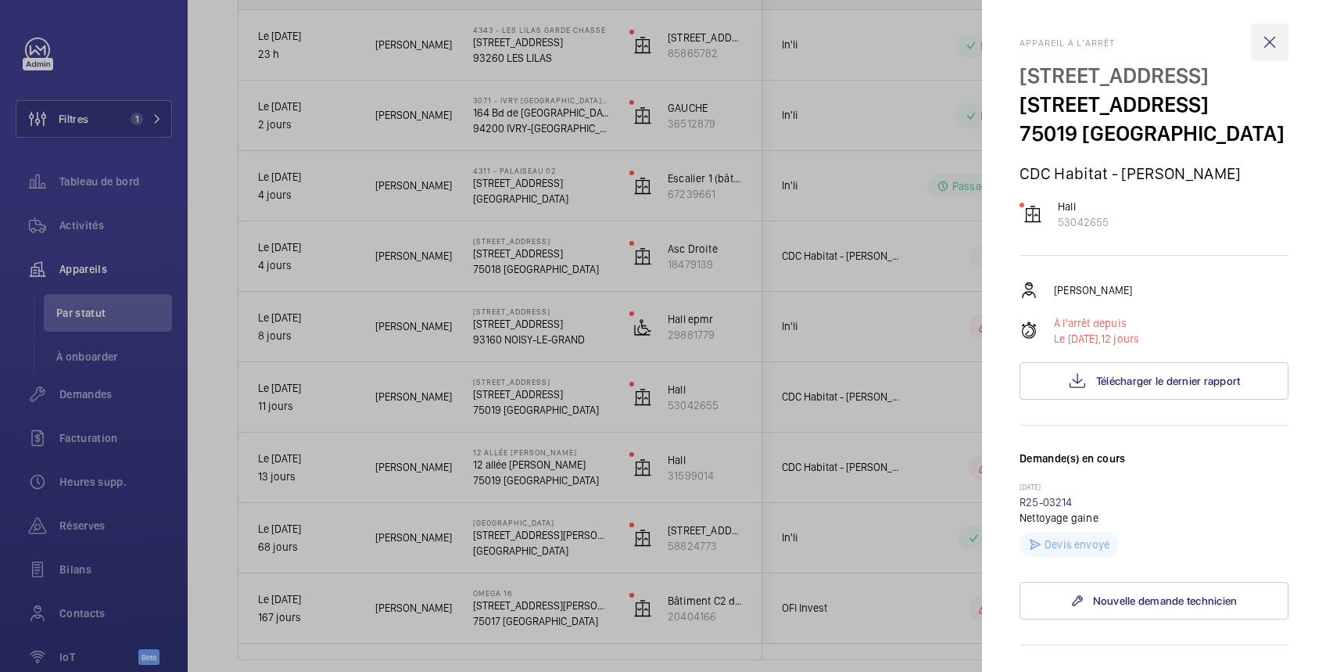
click at [1257, 41] on wm-front-icon-button at bounding box center [1270, 42] width 38 height 38
